Goal: Find specific page/section: Find specific page/section

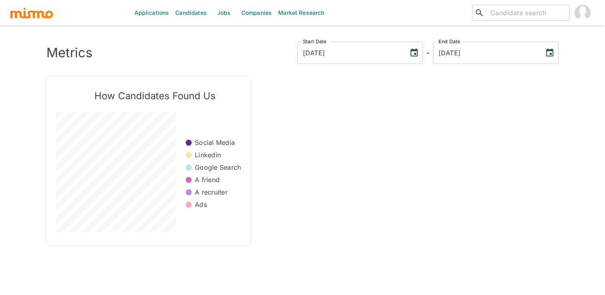
click at [223, 13] on link "Jobs" at bounding box center [224, 13] width 28 height 26
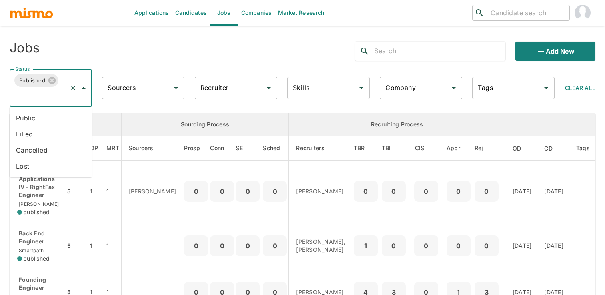
click at [62, 114] on li "Public" at bounding box center [51, 118] width 82 height 16
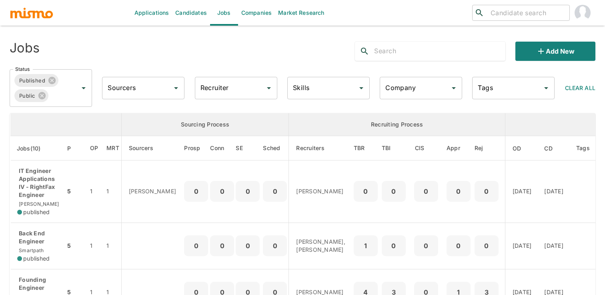
click at [239, 87] on input "Recruiter" at bounding box center [230, 87] width 63 height 15
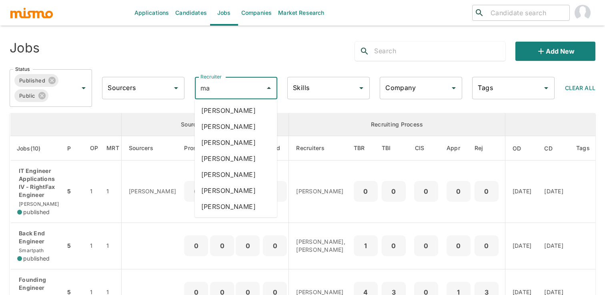
type input "mai"
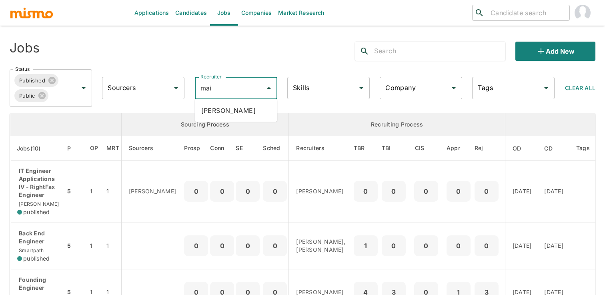
click at [244, 110] on li "[PERSON_NAME]" at bounding box center [236, 110] width 82 height 16
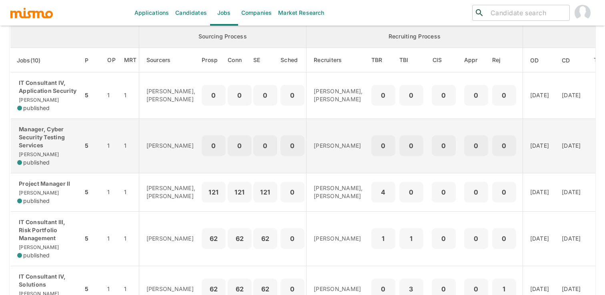
scroll to position [93, 0]
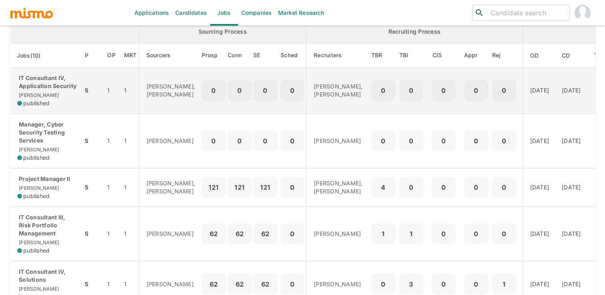
click at [228, 85] on div "0" at bounding box center [240, 90] width 24 height 21
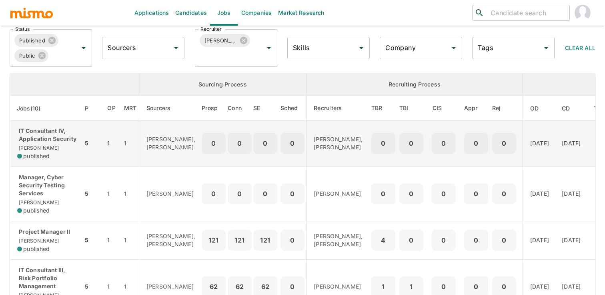
scroll to position [36, 0]
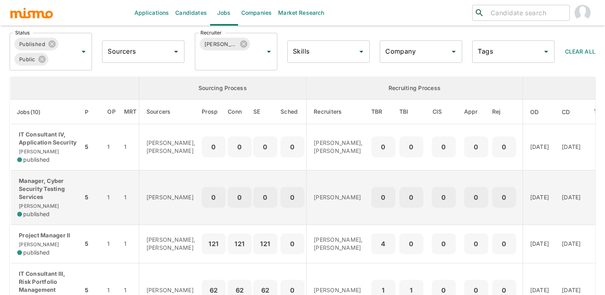
click at [466, 64] on div "Status Published Public Status Sourcers Sourcers Recruiter [PERSON_NAME] Recrui…" at bounding box center [299, 48] width 592 height 44
click at [472, 66] on div "Status Published Public Status Sourcers Sourcers Recruiter [PERSON_NAME] Recrui…" at bounding box center [299, 48] width 592 height 44
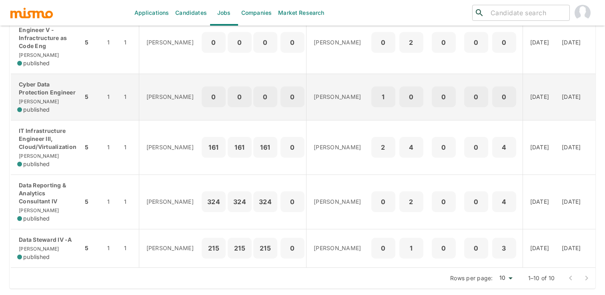
scroll to position [404, 0]
